Goal: Check status

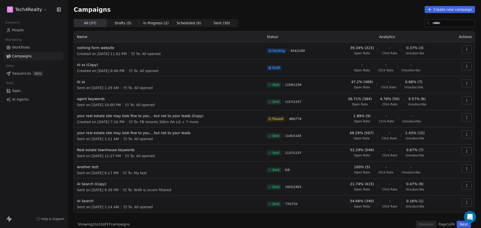
click at [201, 8] on div "Campaigns Create new campaign" at bounding box center [275, 9] width 402 height 7
click at [297, 26] on div "All ( 37 ) All ( 37 ) Drafts ( 5 ) Drafts ( 5 ) In Progress ( 2 ) In Progress (…" at bounding box center [275, 23] width 402 height 8
click at [303, 17] on div "Campaigns Create new campaign All ( 37 ) All ( 37 ) Drafts ( 5 ) Drafts ( 5 ) I…" at bounding box center [275, 117] width 402 height 222
drag, startPoint x: 70, startPoint y: 11, endPoint x: 129, endPoint y: 9, distance: 59.4
click at [116, 9] on div "Campaigns Create new campaign All ( 37 ) All ( 37 ) Drafts ( 5 ) Drafts ( 5 ) I…" at bounding box center [275, 117] width 414 height 234
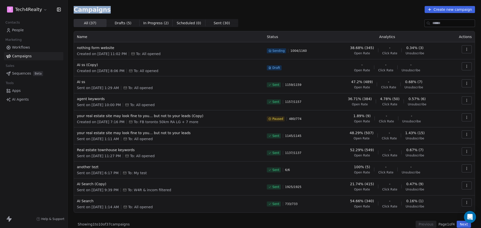
click at [129, 9] on div "Campaigns Create new campaign" at bounding box center [275, 9] width 402 height 7
click at [318, 13] on div "Campaigns Create new campaign" at bounding box center [275, 9] width 402 height 7
click at [300, 19] on div "Campaigns Create new campaign All ( 37 ) All ( 37 ) Drafts ( 5 ) Drafts ( 5 ) I…" at bounding box center [275, 117] width 402 height 222
click at [265, 19] on div "All ( 37 ) All ( 37 ) Drafts ( 5 ) Drafts ( 5 ) In Progress ( 2 ) In Progress (…" at bounding box center [275, 23] width 402 height 8
click at [340, 21] on div "All ( 37 ) All ( 37 ) Drafts ( 5 ) Drafts ( 5 ) In Progress ( 2 ) In Progress (…" at bounding box center [275, 23] width 402 height 8
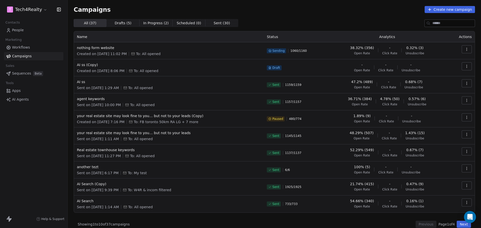
click at [344, 15] on div "Campaigns Create new campaign All ( 37 ) All ( 37 ) Drafts ( 5 ) Drafts ( 5 ) I…" at bounding box center [275, 117] width 402 height 222
click at [320, 8] on div "Campaigns Create new campaign" at bounding box center [275, 9] width 402 height 7
click at [271, 11] on div "Campaigns Create new campaign" at bounding box center [275, 9] width 402 height 7
click at [334, 13] on div "Campaigns Create new campaign All ( 37 ) All ( 37 ) Drafts ( 5 ) Drafts ( 5 ) I…" at bounding box center [275, 117] width 402 height 222
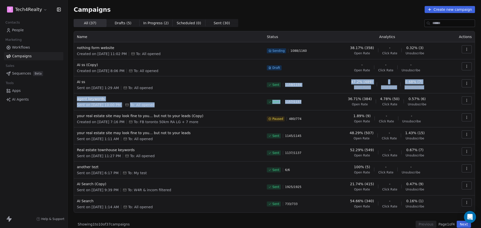
drag, startPoint x: 283, startPoint y: 84, endPoint x: 310, endPoint y: 108, distance: 35.5
click at [310, 108] on tbody "nothing form website Created on [DATE] 11:02 PM To: All opened Sending 1088 / 1…" at bounding box center [274, 127] width 401 height 170
click at [317, 105] on div "Sent 1157 / 1157" at bounding box center [295, 101] width 57 height 11
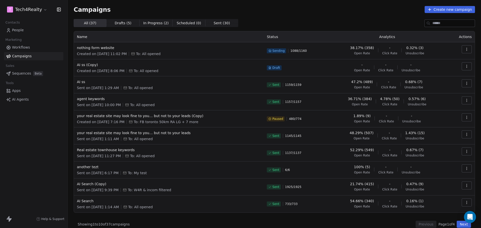
click at [296, 9] on div "Campaigns Create new campaign" at bounding box center [275, 9] width 402 height 7
drag, startPoint x: 264, startPoint y: 35, endPoint x: 284, endPoint y: 37, distance: 19.8
click at [284, 37] on th "Status" at bounding box center [295, 36] width 63 height 11
click at [300, 36] on th "Status" at bounding box center [295, 36] width 63 height 11
click at [322, 22] on div "All ( 37 ) All ( 37 ) Drafts ( 5 ) Drafts ( 5 ) In Progress ( 2 ) In Progress (…" at bounding box center [275, 23] width 402 height 8
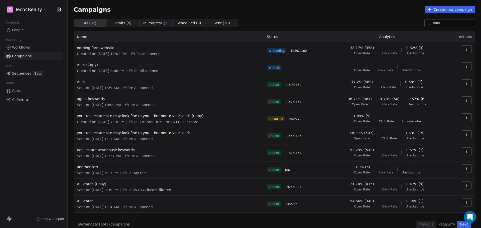
click at [256, 17] on div "Campaigns Create new campaign All ( 37 ) All ( 37 ) Drafts ( 5 ) Drafts ( 5 ) I…" at bounding box center [275, 117] width 402 height 222
drag, startPoint x: 287, startPoint y: 50, endPoint x: 314, endPoint y: 50, distance: 26.1
click at [314, 50] on div "Sending 1097 / 1160" at bounding box center [295, 50] width 57 height 11
